Goal: Leave review/rating

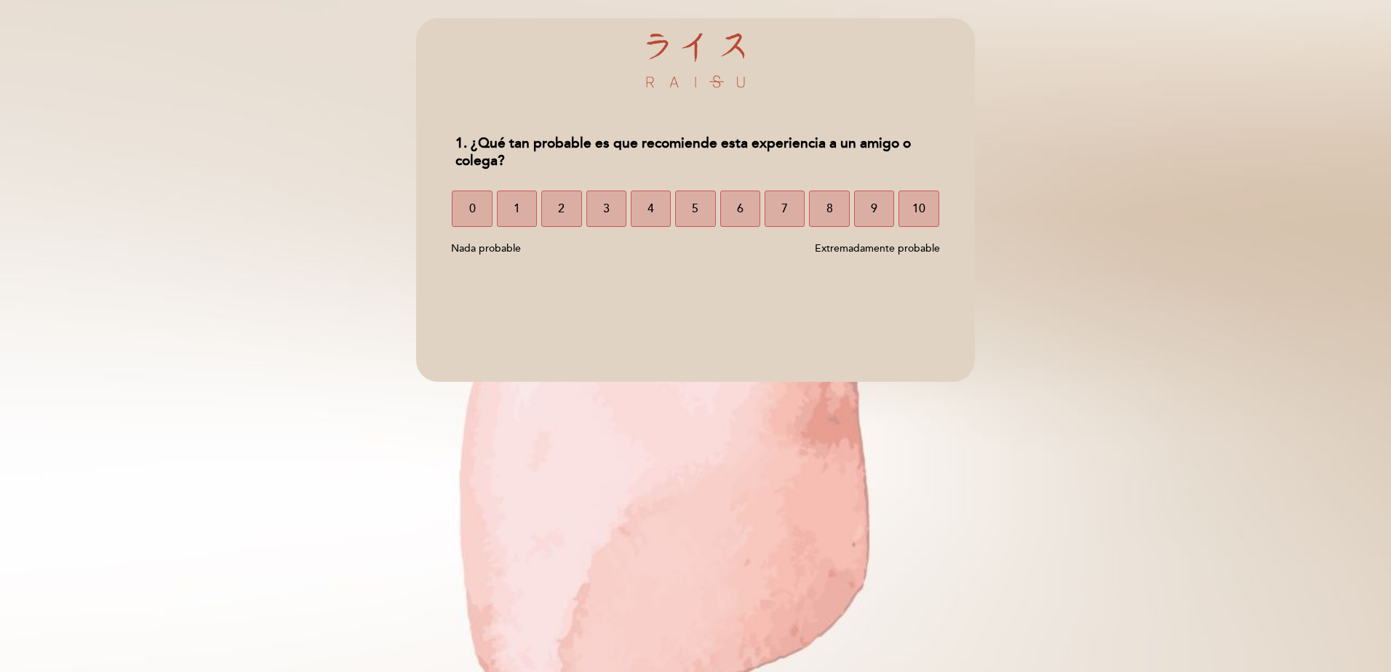
click at [960, 604] on div "1. ¿Qué tan probable es que recomiende esta experiencia a un amigo o colega? 1.…" at bounding box center [695, 336] width 1391 height 672
click at [915, 215] on span "10" at bounding box center [919, 208] width 13 height 41
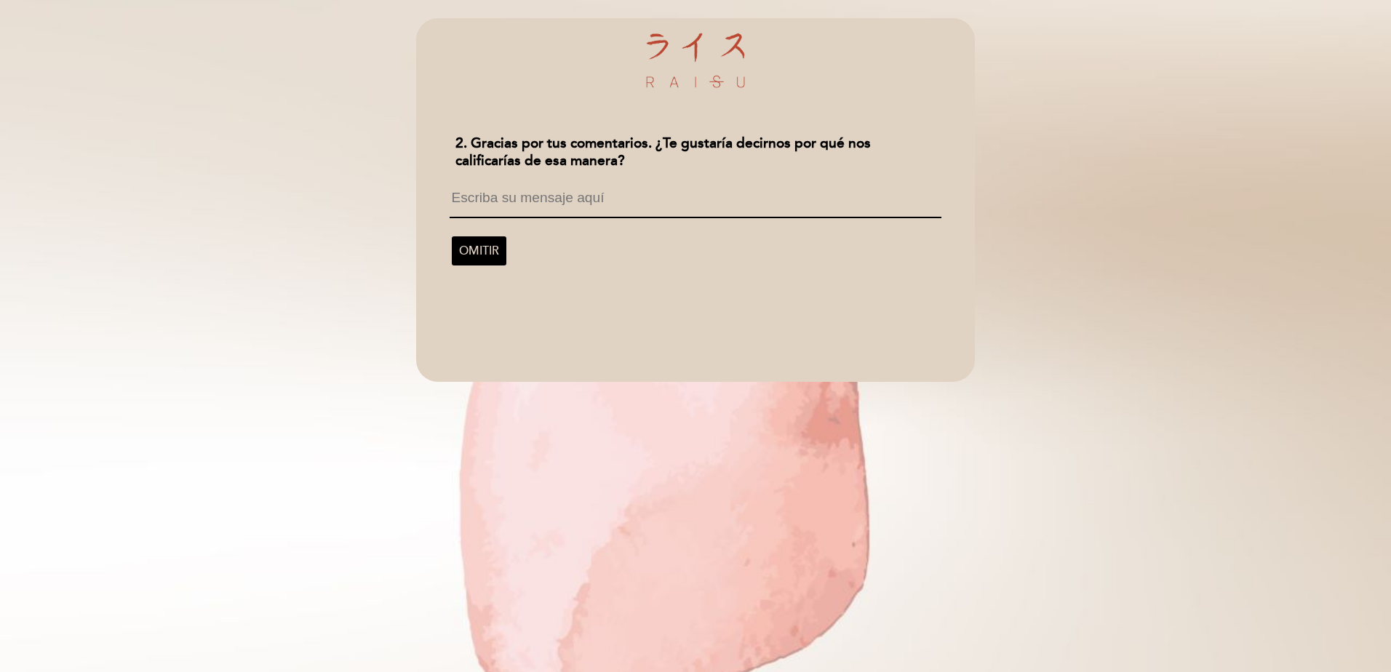
click at [529, 172] on div "2. Gracias por tus comentarios. ¿Te gustaría decirnos por qué nos calificarías …" at bounding box center [695, 153] width 503 height 54
click at [521, 195] on textarea at bounding box center [695, 205] width 491 height 28
click at [496, 258] on span "OMITIR" at bounding box center [479, 251] width 40 height 41
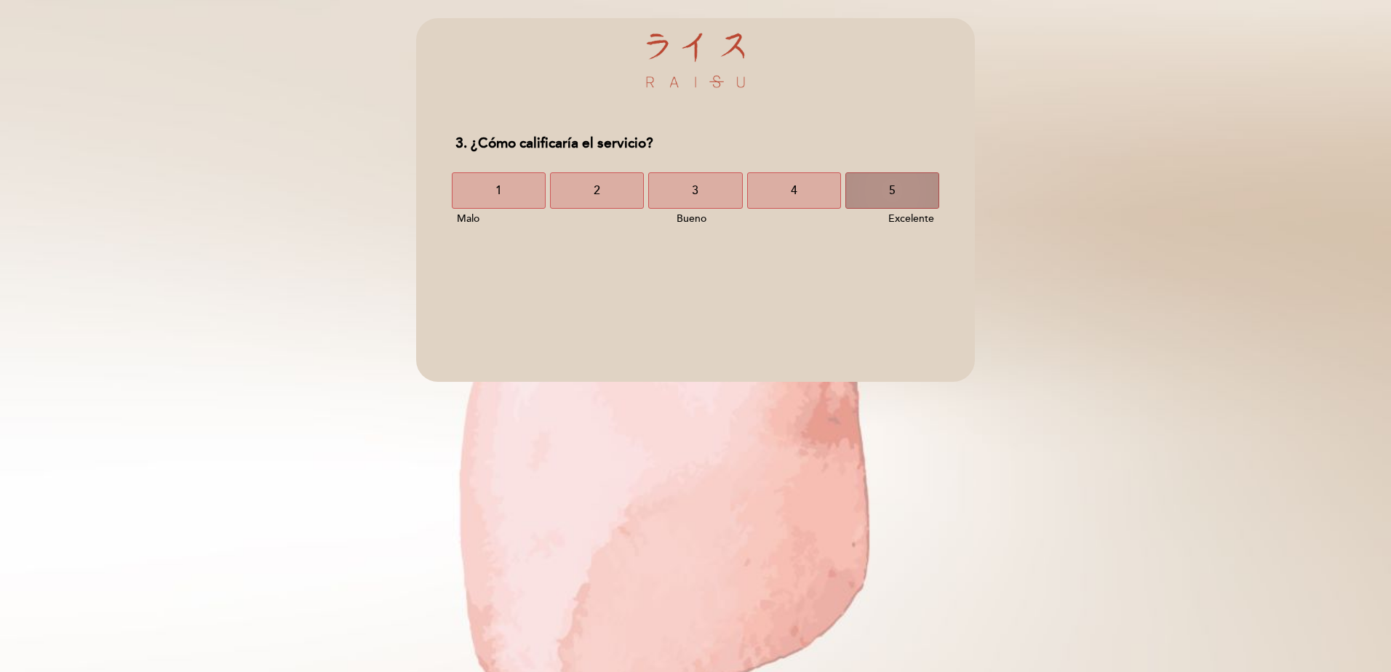
click at [894, 186] on span "5" at bounding box center [892, 190] width 7 height 41
click at [822, 185] on button "4" at bounding box center [794, 190] width 94 height 36
click at [885, 189] on button "5" at bounding box center [893, 190] width 94 height 36
click at [908, 189] on button "10" at bounding box center [916, 190] width 45 height 36
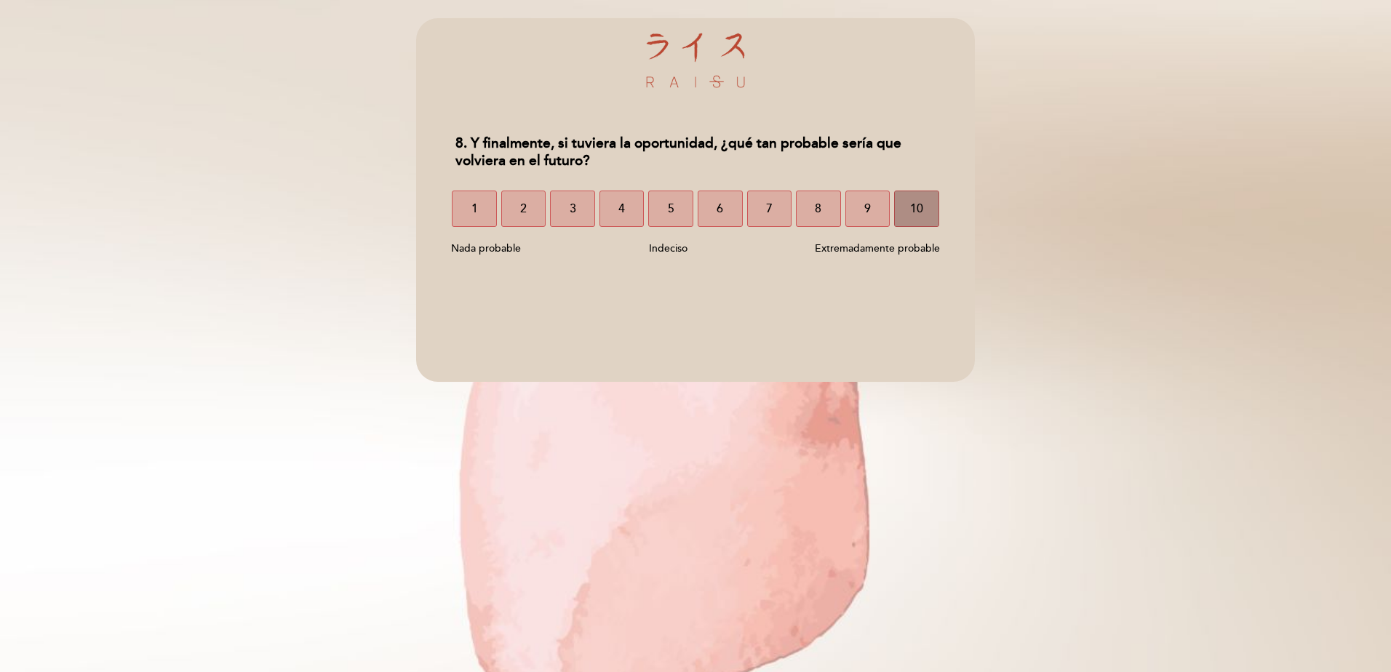
click at [916, 210] on span "10" at bounding box center [916, 208] width 13 height 41
select select "es"
